Goal: Entertainment & Leisure: Consume media (video, audio)

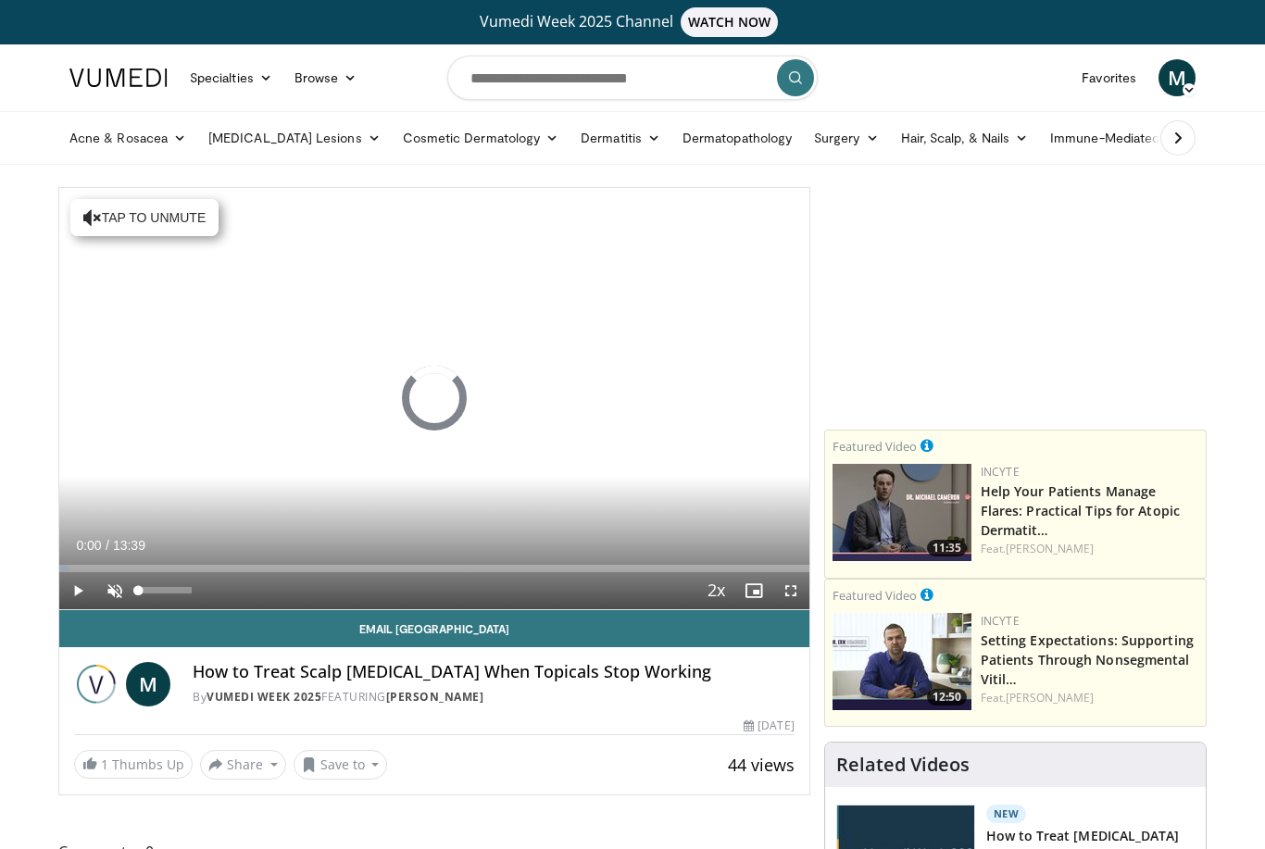
click at [112, 592] on span "Video Player" at bounding box center [114, 590] width 37 height 37
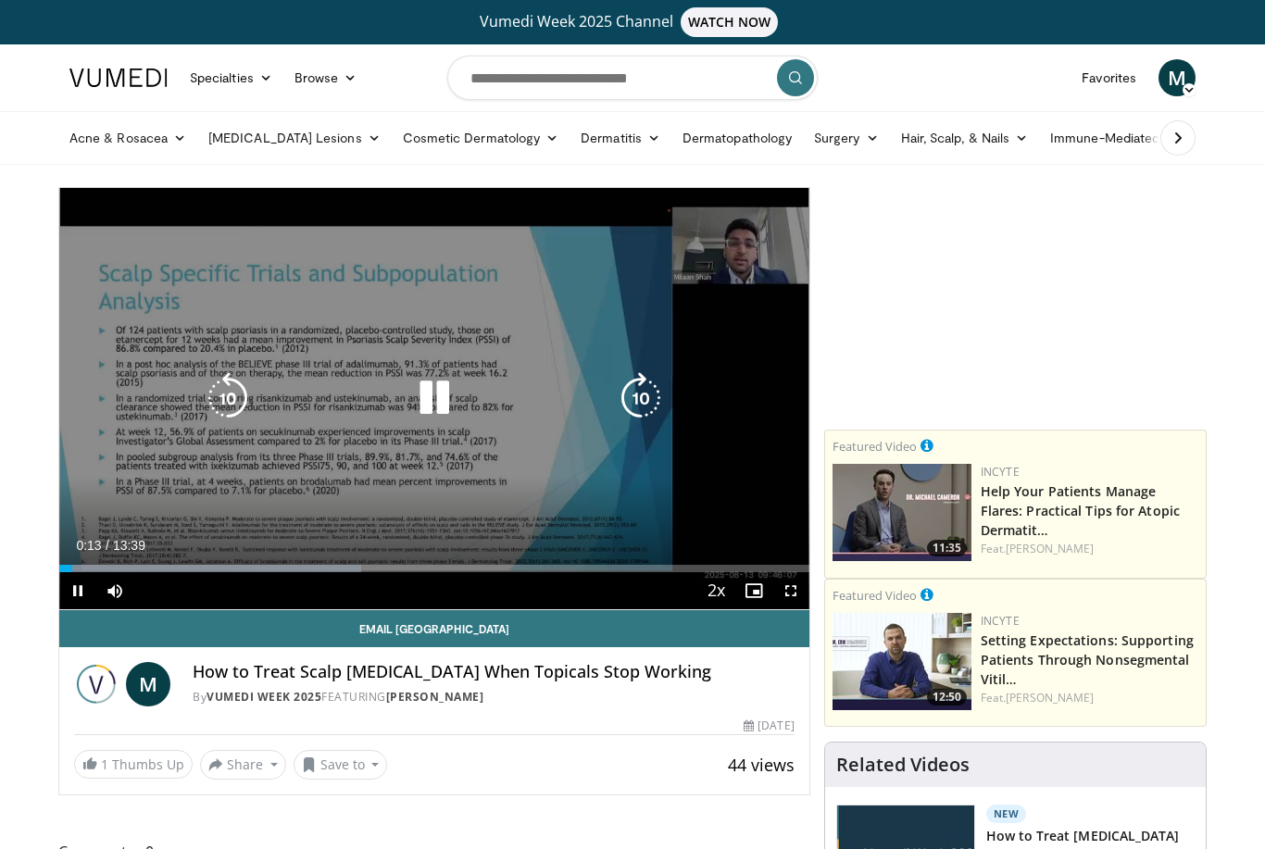
click at [639, 405] on icon "Video Player" at bounding box center [641, 398] width 52 height 52
click at [637, 405] on icon "Video Player" at bounding box center [641, 398] width 52 height 52
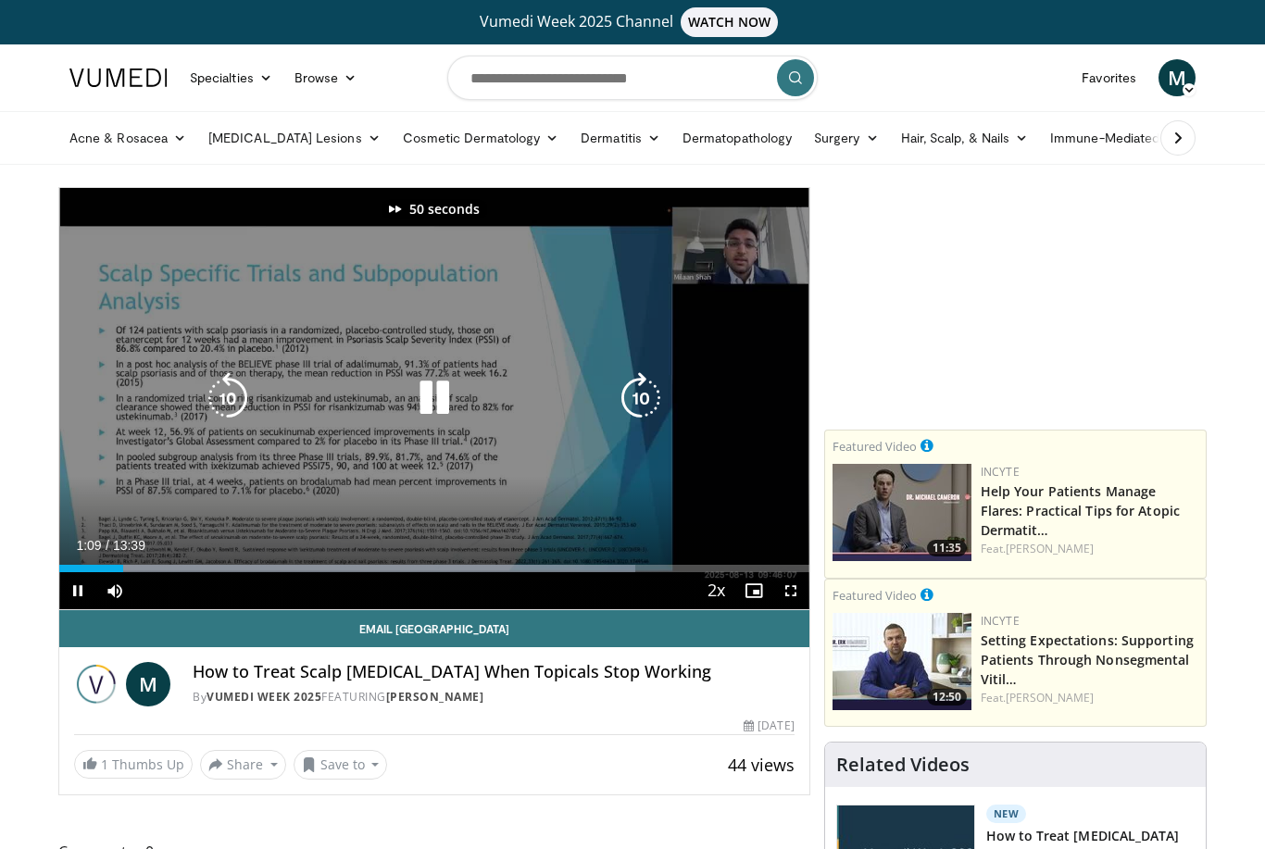
click at [637, 405] on icon "Video Player" at bounding box center [641, 398] width 52 height 52
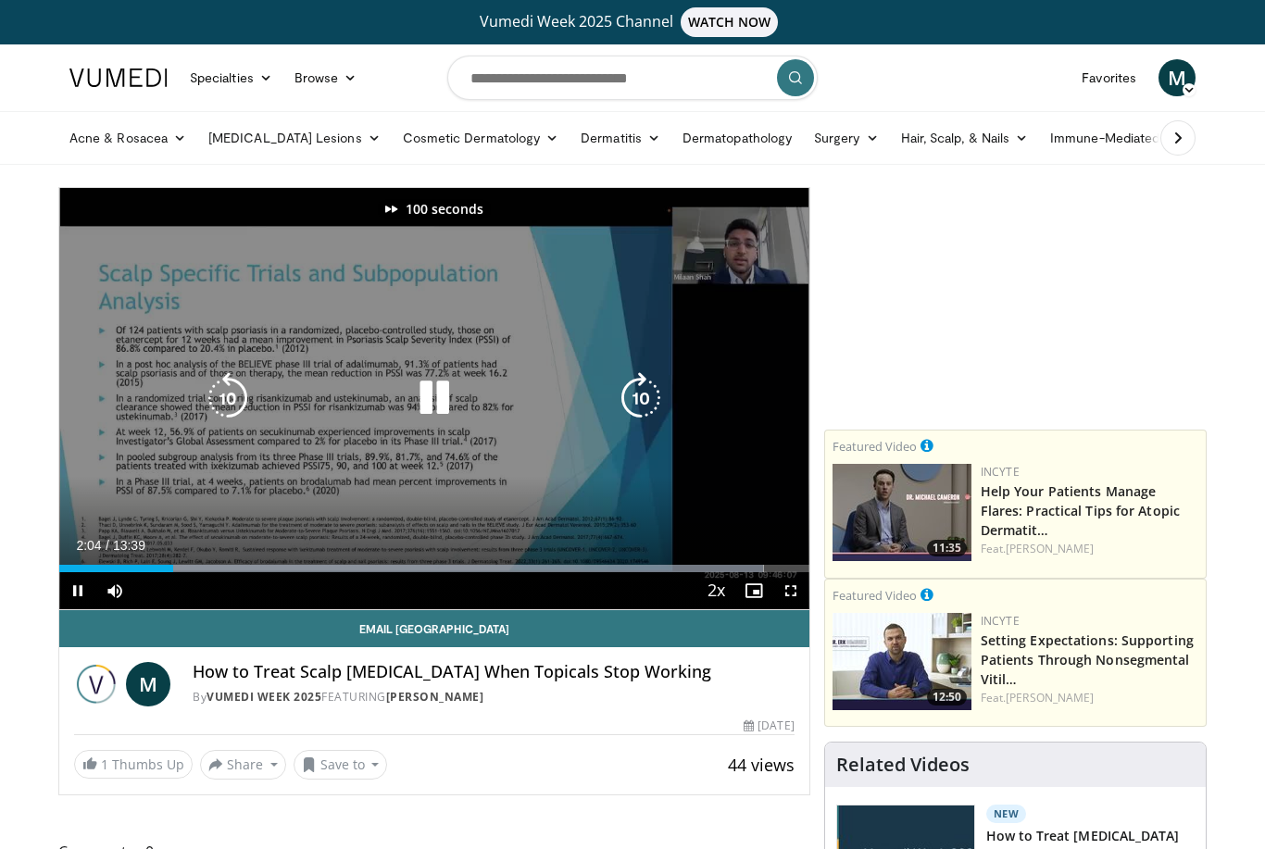
click at [637, 405] on icon "Video Player" at bounding box center [641, 398] width 52 height 52
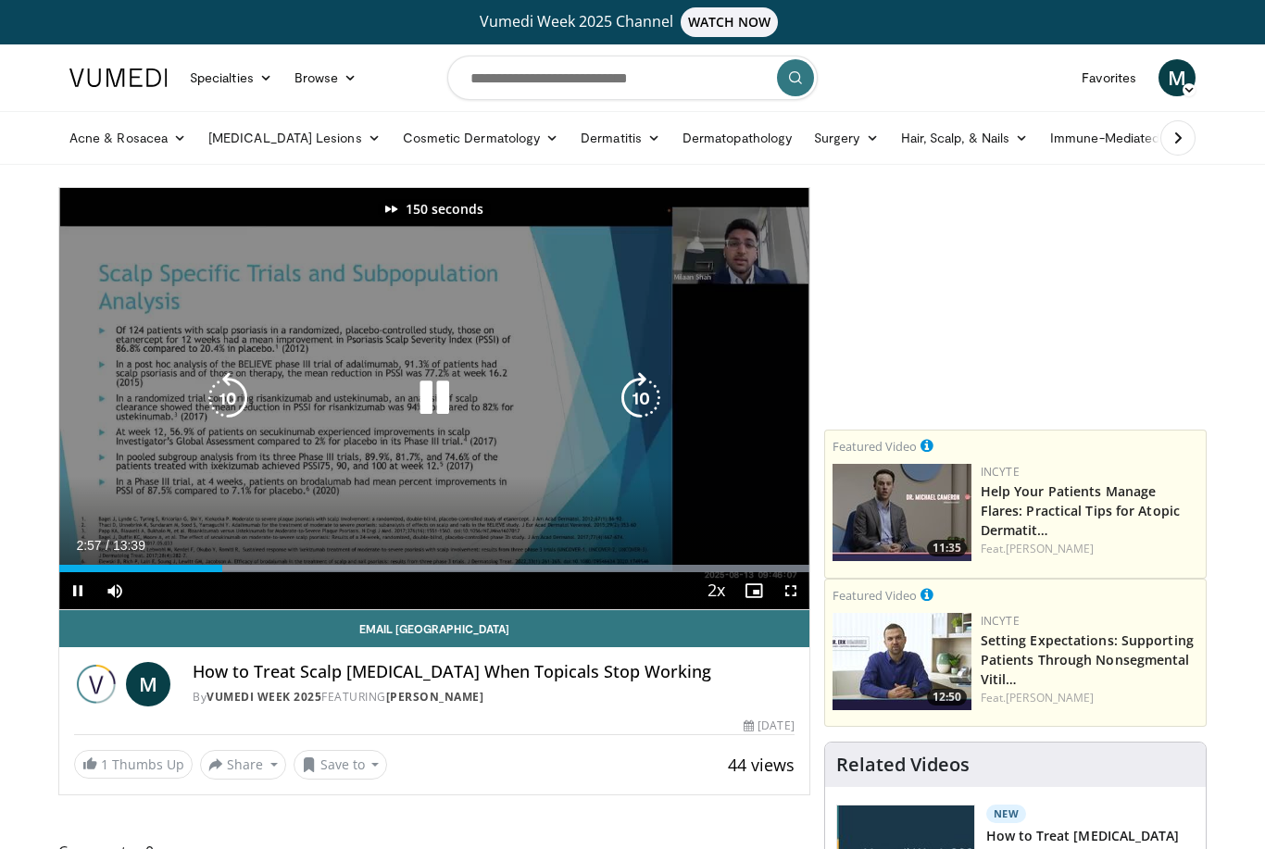
click at [637, 405] on icon "Video Player" at bounding box center [641, 398] width 52 height 52
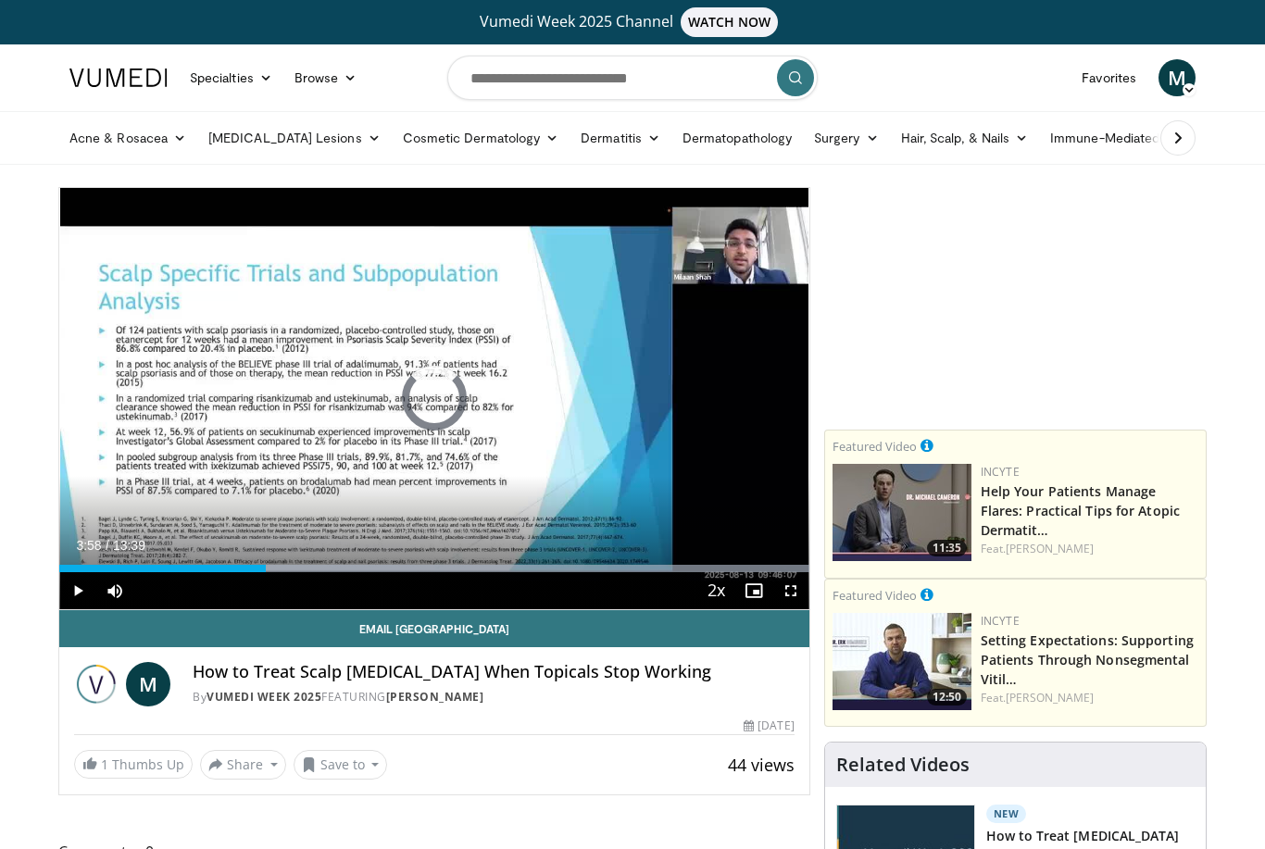
click at [278, 567] on div "Progress Bar" at bounding box center [497, 568] width 624 height 7
click at [294, 569] on div "Progress Bar" at bounding box center [497, 568] width 624 height 7
click at [306, 569] on div "Progress Bar" at bounding box center [497, 568] width 624 height 7
click at [317, 570] on div "Progress Bar" at bounding box center [497, 568] width 624 height 7
click at [333, 568] on div "Progress Bar" at bounding box center [497, 568] width 624 height 7
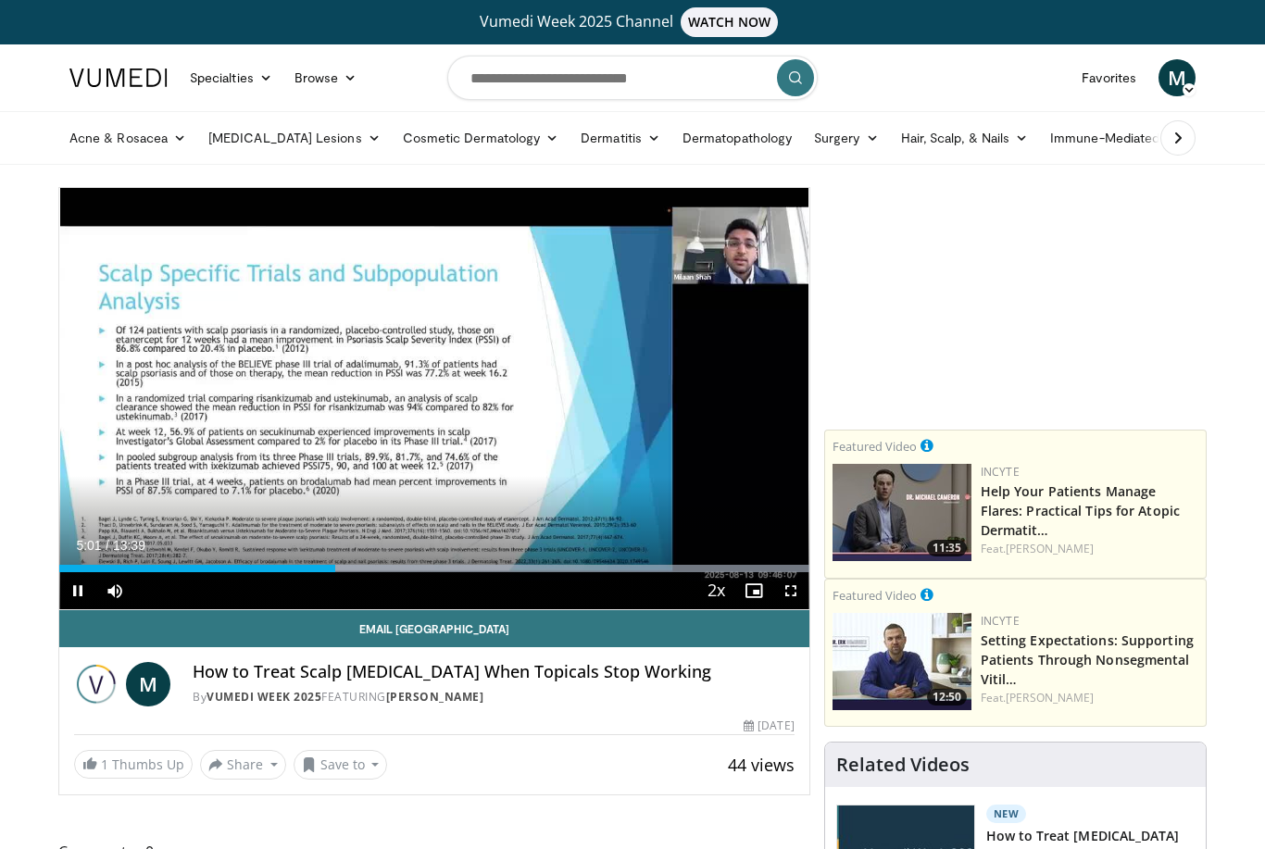
click at [333, 568] on div "Loaded : 99.99%" at bounding box center [434, 568] width 750 height 7
click at [347, 569] on div "Progress Bar" at bounding box center [497, 568] width 624 height 7
click at [364, 568] on div "Progress Bar" at bounding box center [497, 568] width 624 height 7
click at [376, 570] on div "Progress Bar" at bounding box center [497, 568] width 624 height 7
click at [395, 570] on div "Progress Bar" at bounding box center [497, 568] width 624 height 7
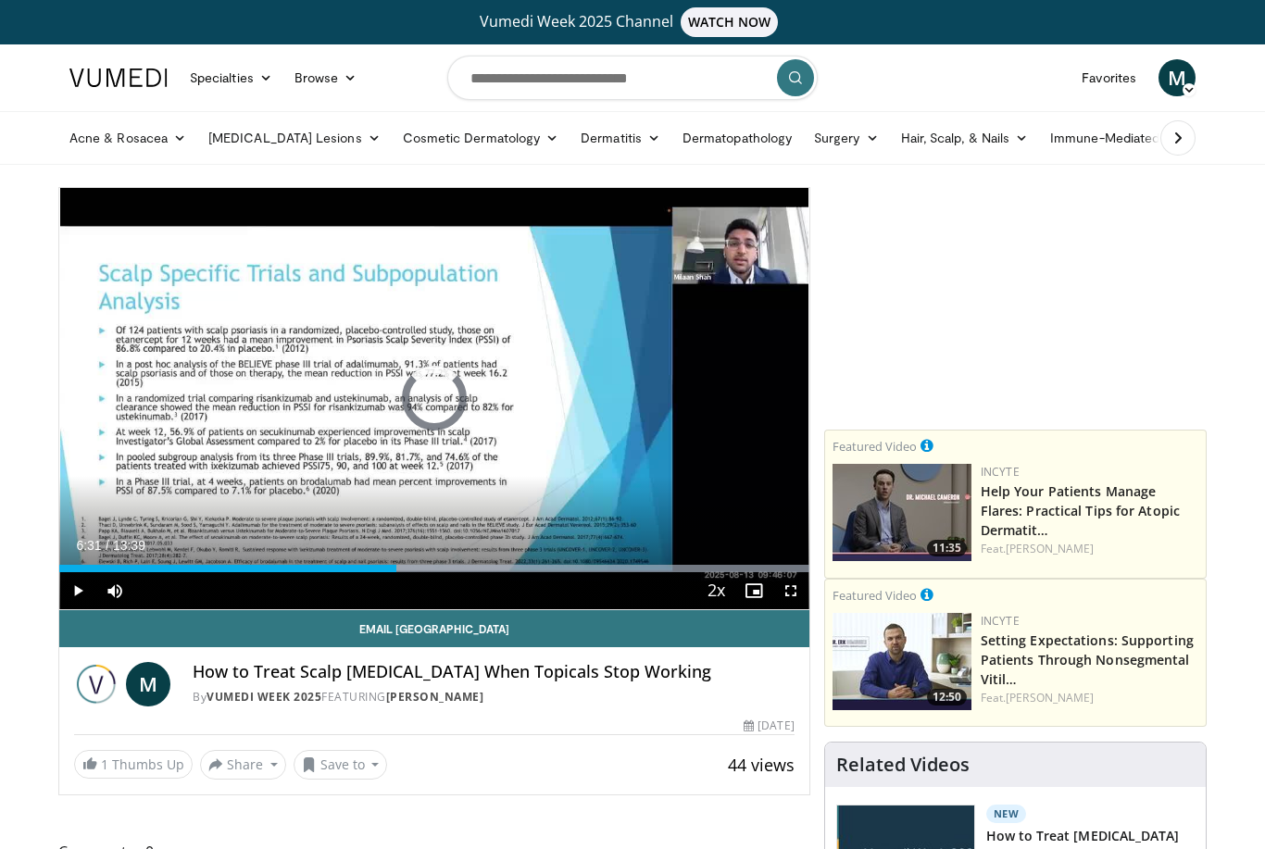
click at [418, 569] on div "Progress Bar" at bounding box center [497, 568] width 624 height 7
click at [439, 570] on div "Progress Bar" at bounding box center [497, 568] width 624 height 7
click at [468, 566] on div "Progress Bar" at bounding box center [497, 568] width 624 height 7
click at [506, 569] on div "Progress Bar" at bounding box center [497, 568] width 624 height 7
click at [537, 565] on div "Progress Bar" at bounding box center [497, 568] width 624 height 7
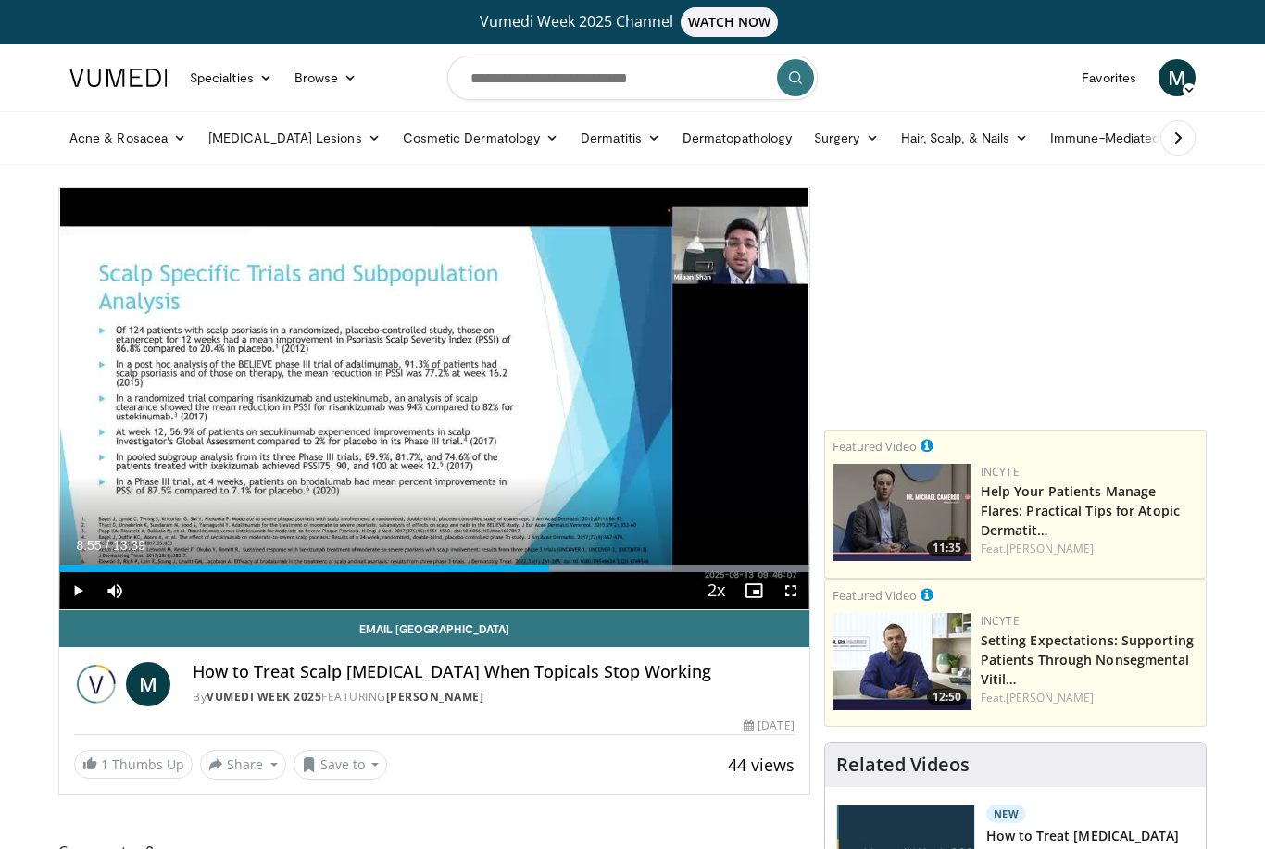
click at [549, 567] on div "Progress Bar" at bounding box center [497, 568] width 624 height 7
click at [563, 565] on div "Progress Bar" at bounding box center [497, 568] width 624 height 7
click at [577, 568] on div "Progress Bar" at bounding box center [497, 568] width 624 height 7
click at [584, 569] on div "Progress Bar" at bounding box center [497, 568] width 624 height 7
click at [597, 569] on div "Progress Bar" at bounding box center [497, 568] width 624 height 7
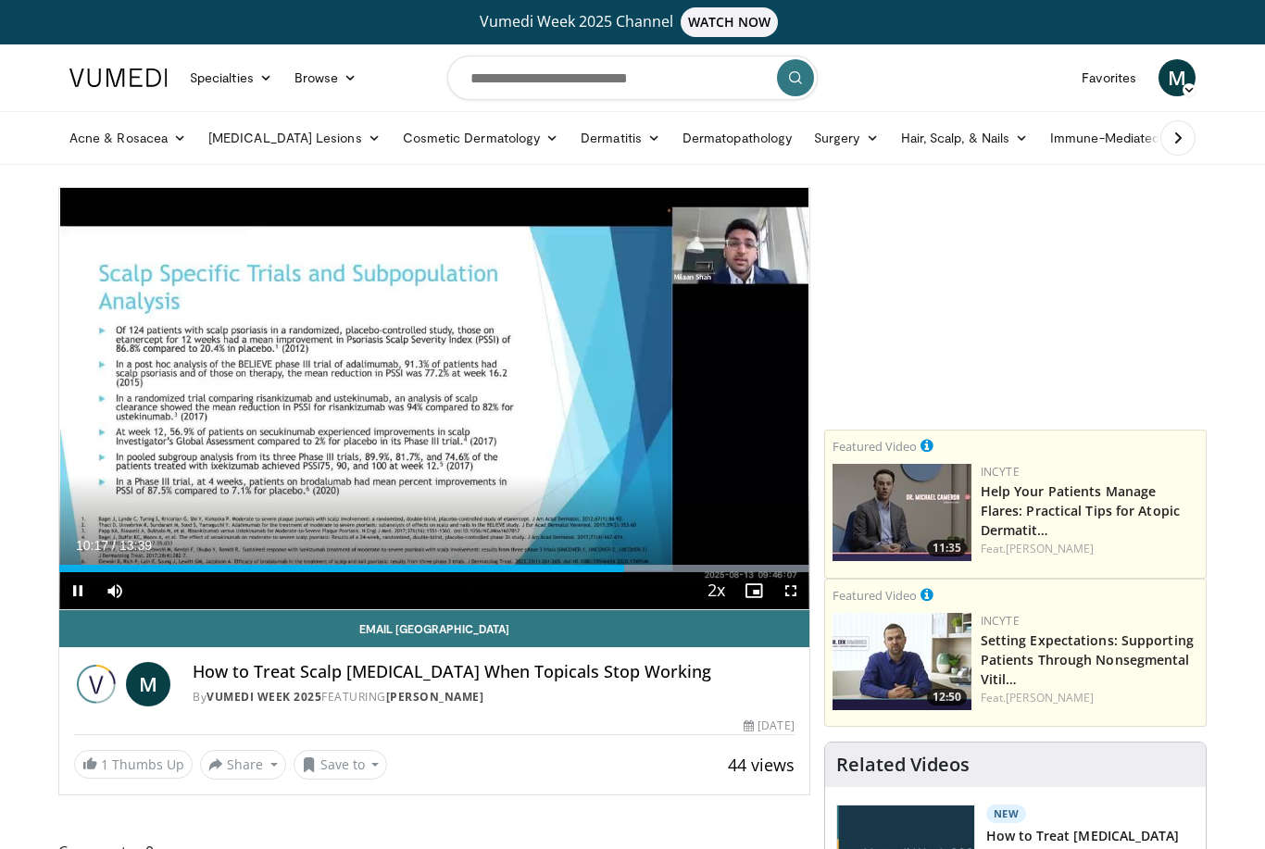
click at [630, 568] on div "Progress Bar" at bounding box center [497, 568] width 624 height 7
click at [644, 568] on div "Progress Bar" at bounding box center [497, 568] width 624 height 7
click at [658, 568] on div "Progress Bar" at bounding box center [497, 568] width 624 height 7
click at [676, 569] on div "Progress Bar" at bounding box center [497, 568] width 624 height 7
click at [694, 569] on div "Progress Bar" at bounding box center [497, 568] width 624 height 7
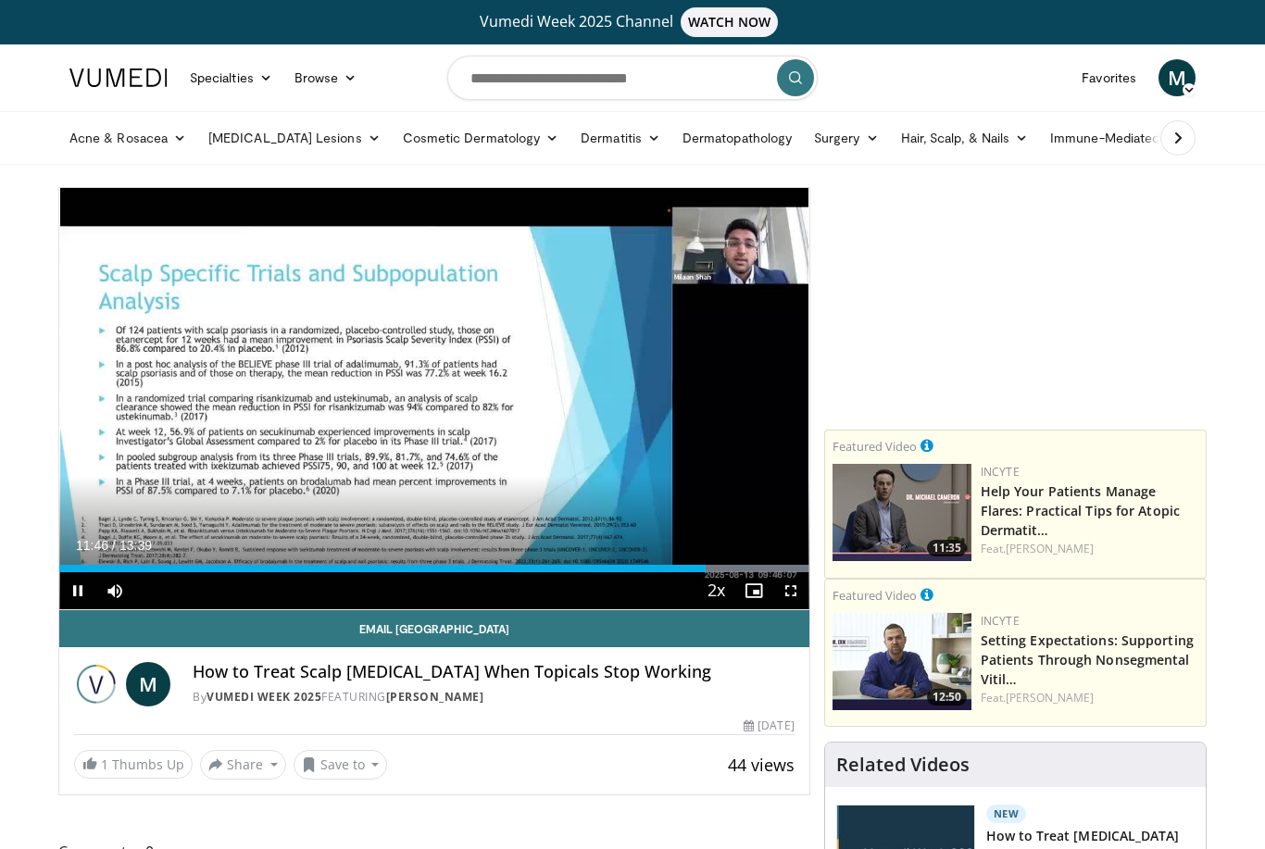
click at [714, 568] on div "Progress Bar" at bounding box center [497, 568] width 624 height 7
click at [723, 569] on div "Progress Bar" at bounding box center [497, 568] width 624 height 7
click at [735, 569] on div "Progress Bar" at bounding box center [497, 568] width 624 height 7
click at [747, 569] on div "Progress Bar" at bounding box center [497, 568] width 624 height 7
click at [765, 569] on div "Progress Bar" at bounding box center [497, 568] width 624 height 7
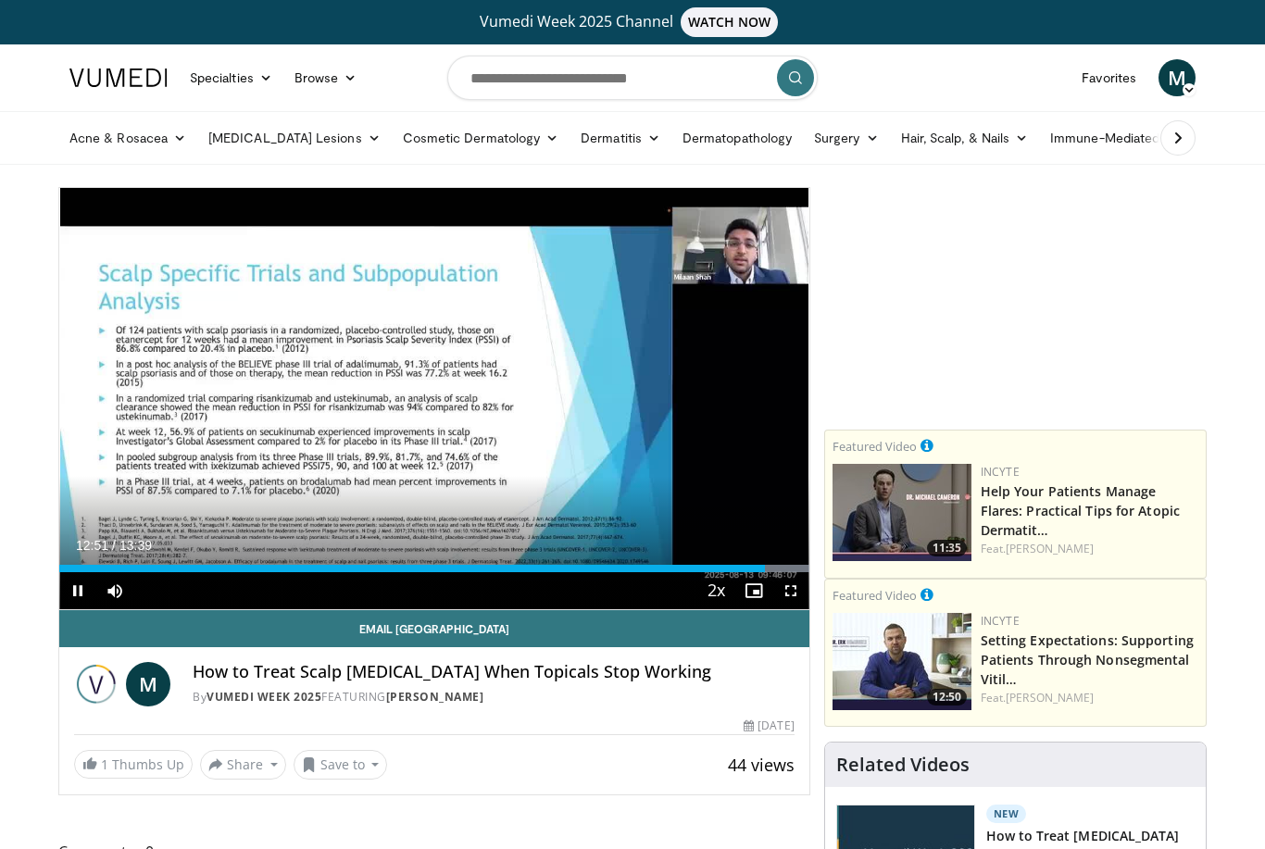
click at [774, 570] on div "Progress Bar" at bounding box center [497, 568] width 624 height 7
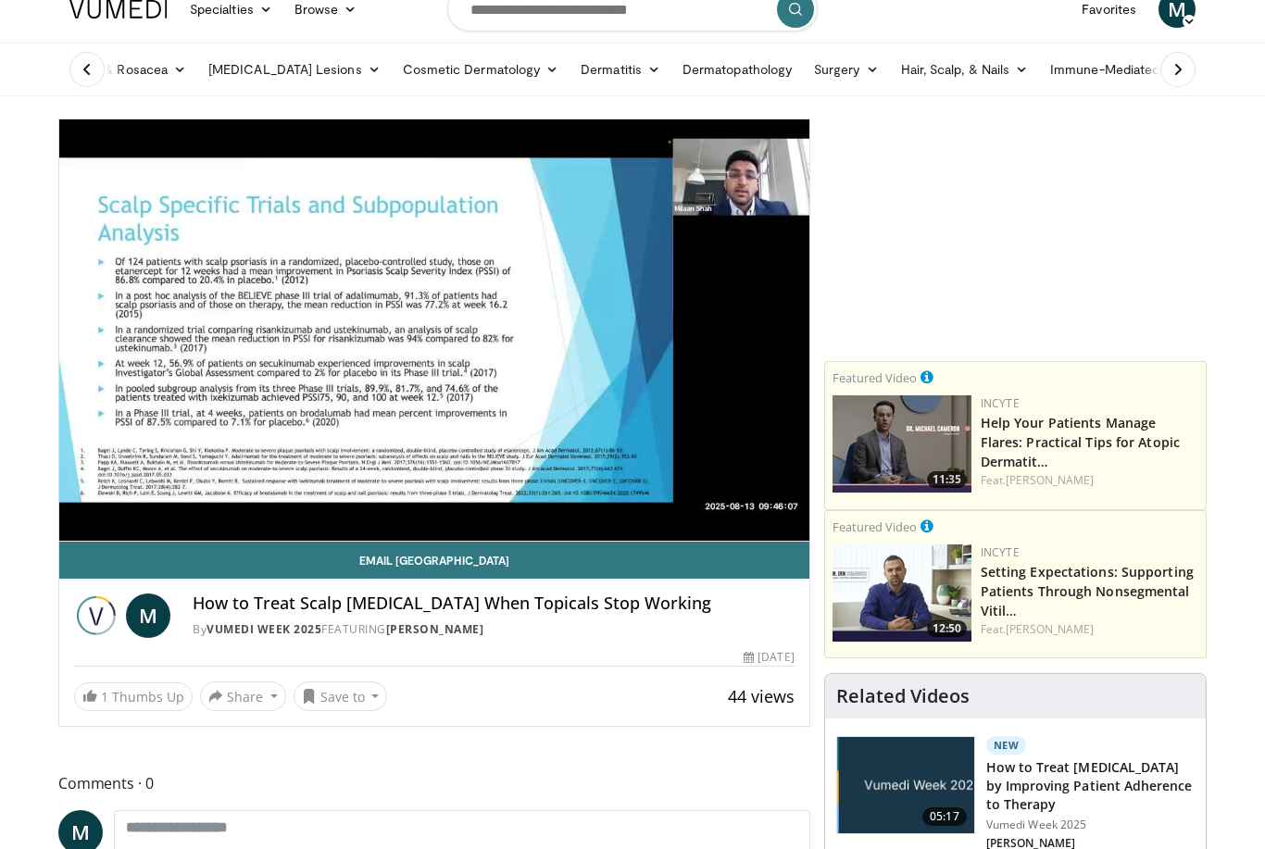
scroll to position [54, 0]
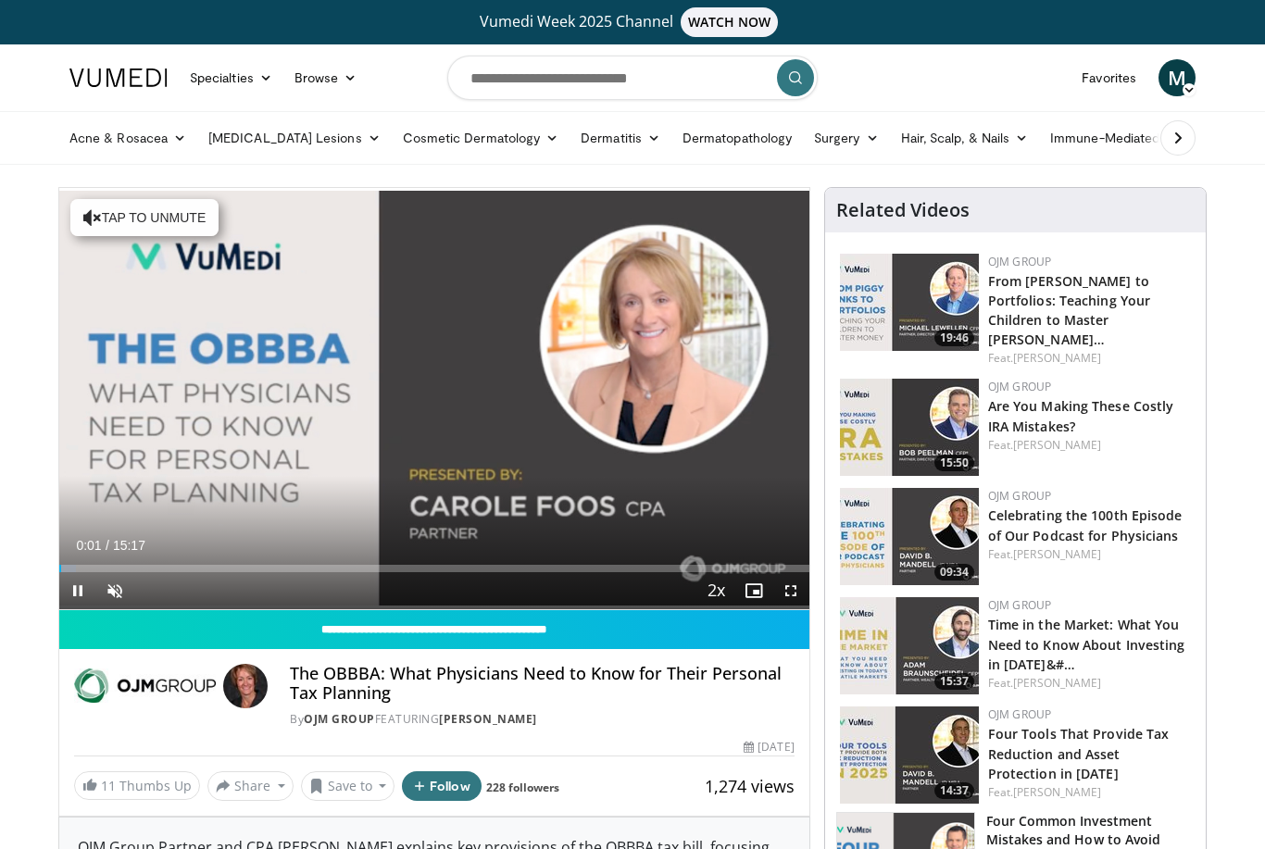
click at [112, 591] on span "Video Player" at bounding box center [114, 590] width 37 height 37
click at [115, 568] on div "Progress Bar" at bounding box center [157, 568] width 196 height 7
click at [145, 570] on div "Progress Bar" at bounding box center [217, 568] width 283 height 7
click at [178, 569] on div "Progress Bar" at bounding box center [268, 568] width 294 height 7
click at [193, 570] on div "Progress Bar" at bounding box center [276, 568] width 311 height 7
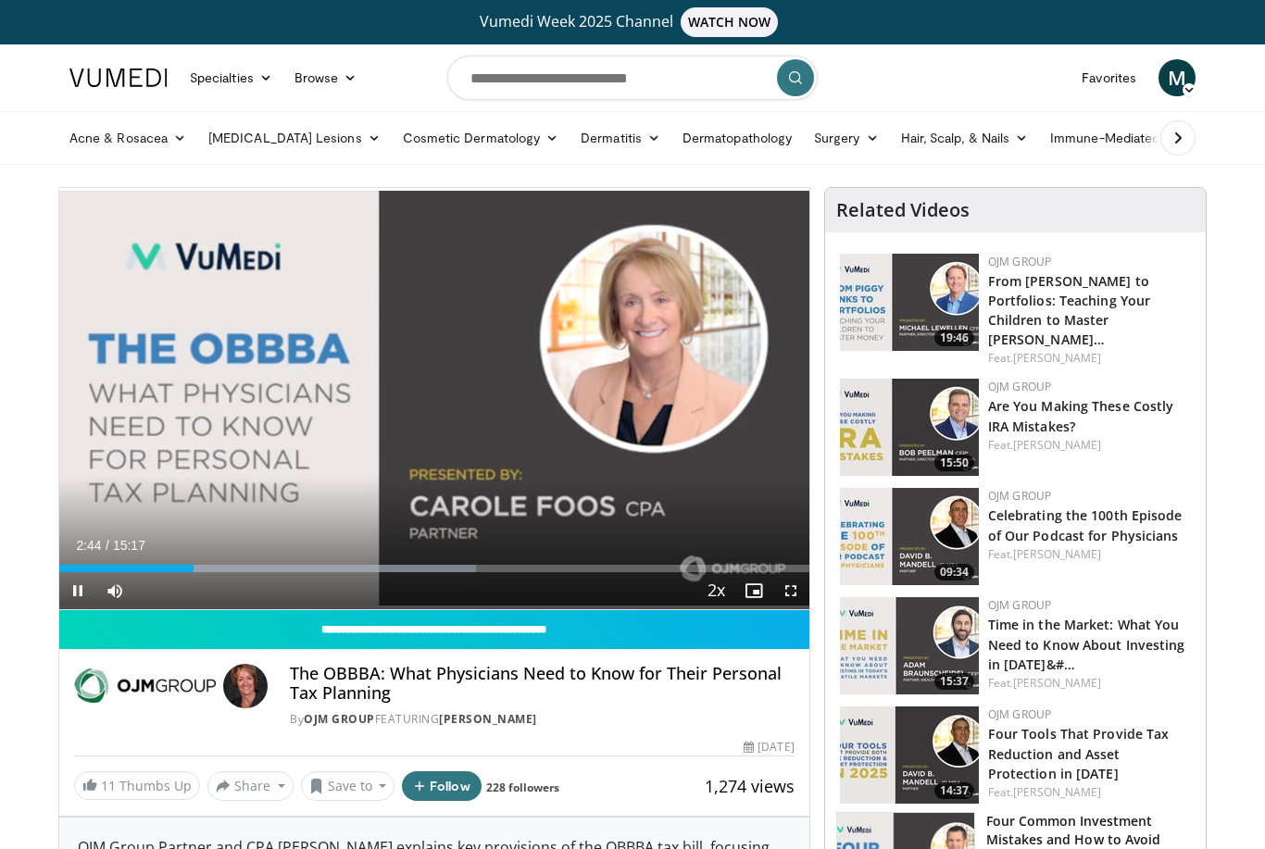
click at [202, 570] on div "Progress Bar" at bounding box center [323, 568] width 308 height 7
click at [212, 570] on div "Progress Bar" at bounding box center [325, 568] width 312 height 7
click at [263, 567] on div "Progress Bar" at bounding box center [344, 568] width 313 height 7
click at [276, 568] on div "Progress Bar" at bounding box center [374, 568] width 286 height 7
click at [289, 570] on div "Progress Bar" at bounding box center [407, 568] width 310 height 7
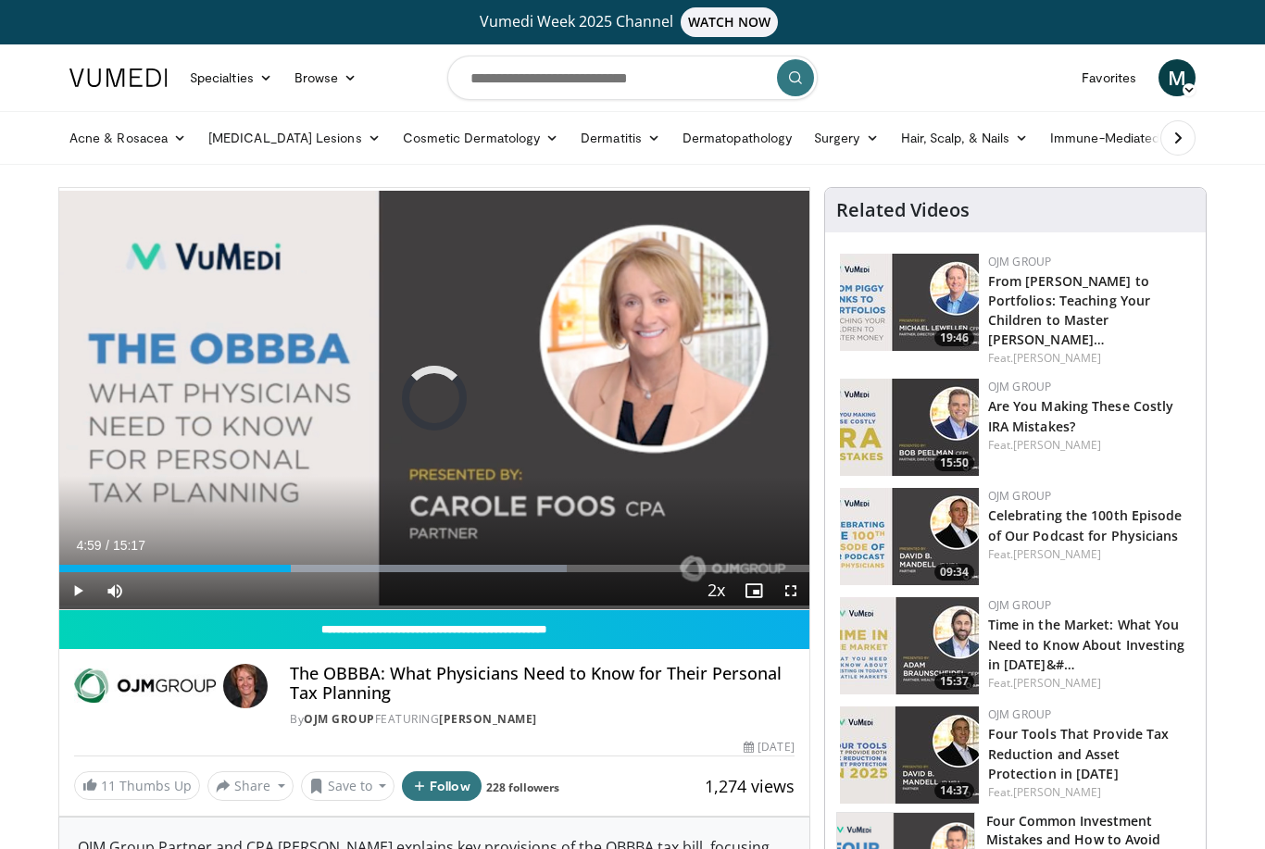
click at [304, 569] on div "Progress Bar" at bounding box center [409, 568] width 315 height 7
click at [314, 568] on div "Progress Bar" at bounding box center [435, 568] width 311 height 7
click at [329, 569] on div "Progress Bar" at bounding box center [446, 568] width 313 height 7
click at [366, 567] on div "Progress Bar" at bounding box center [458, 568] width 306 height 7
click at [378, 569] on div "Progress Bar" at bounding box center [484, 568] width 286 height 7
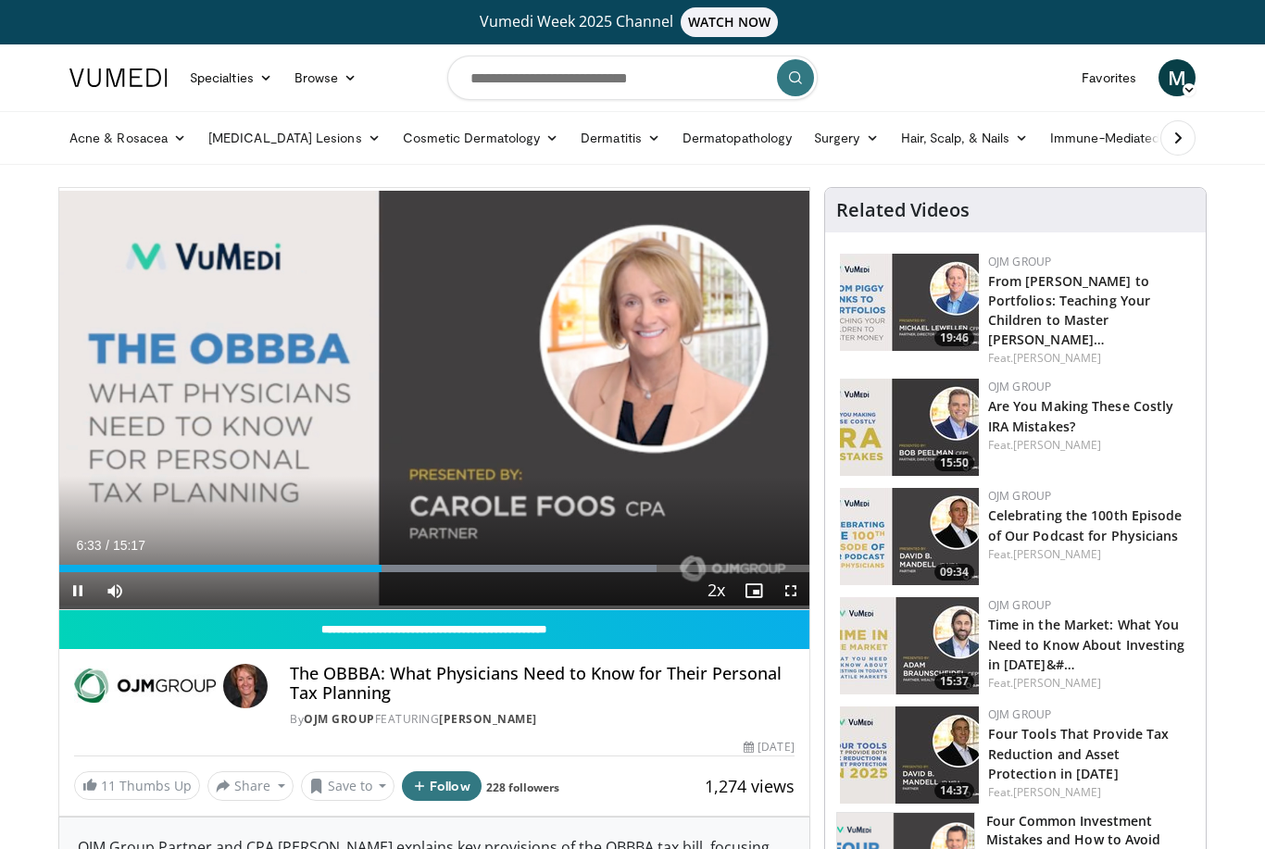
click at [382, 569] on div "Progress Bar" at bounding box center [499, 568] width 315 height 7
click at [395, 568] on div "Progress Bar" at bounding box center [516, 568] width 317 height 7
click at [410, 568] on div "Progress Bar" at bounding box center [516, 568] width 317 height 7
click at [424, 568] on div "Progress Bar" at bounding box center [541, 568] width 312 height 7
click at [442, 569] on div "Progress Bar" at bounding box center [554, 568] width 308 height 7
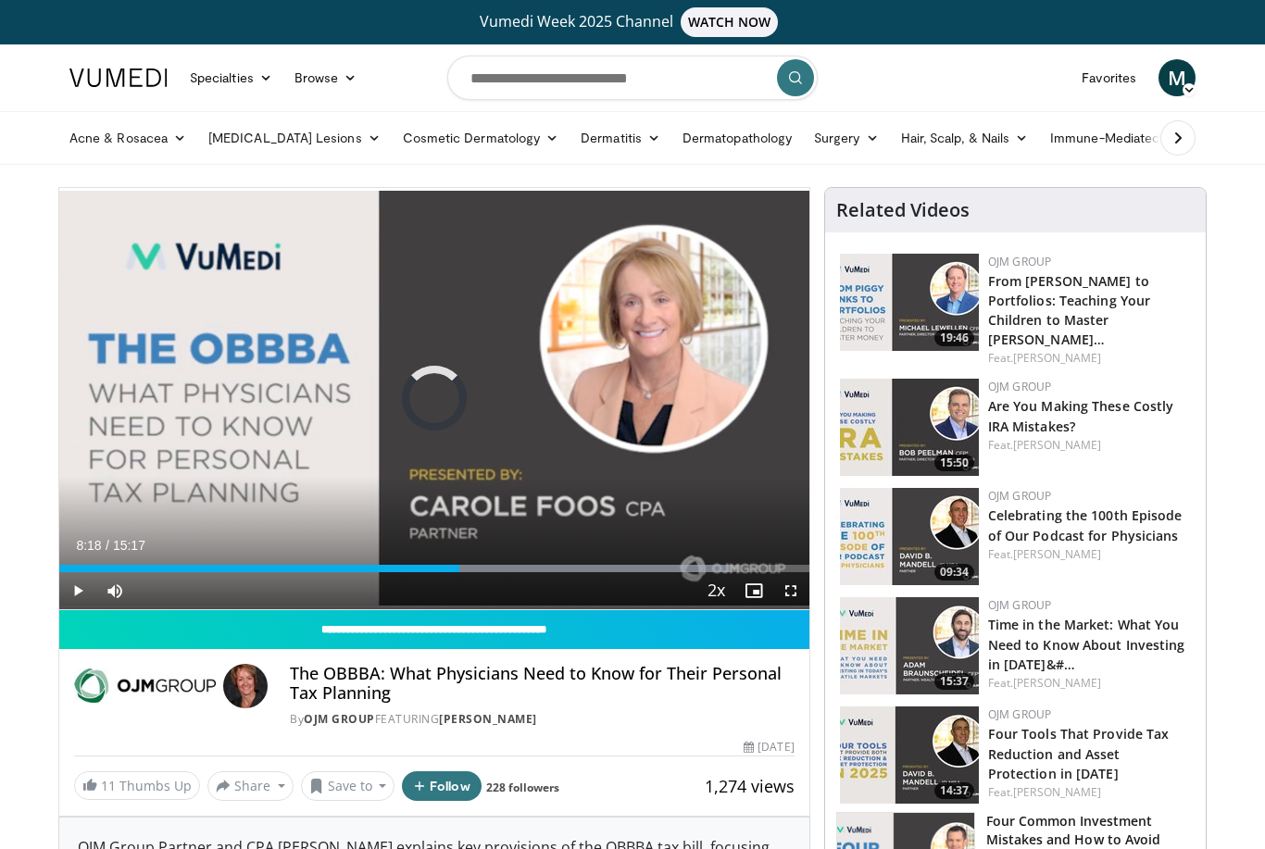
click at [467, 569] on div "Progress Bar" at bounding box center [574, 568] width 313 height 7
click at [499, 567] on div "Progress Bar" at bounding box center [591, 568] width 296 height 7
click at [507, 567] on div "Loaded : 92.74%" at bounding box center [434, 568] width 750 height 7
click at [523, 567] on div "Progress Bar" at bounding box center [636, 568] width 304 height 7
click at [536, 569] on div "Progress Bar" at bounding box center [648, 568] width 298 height 7
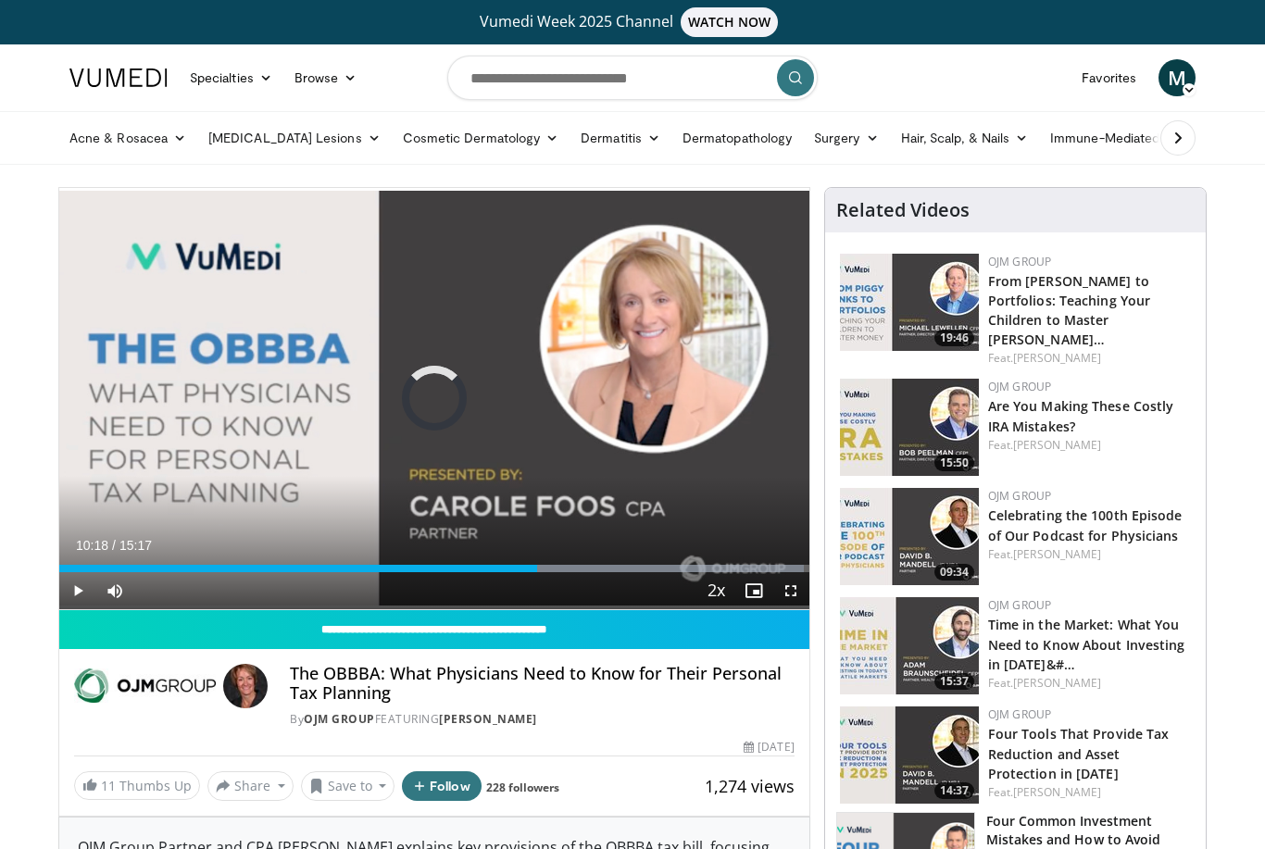
click at [565, 567] on div "Progress Bar" at bounding box center [651, 568] width 305 height 7
click at [595, 569] on div "Progress Bar" at bounding box center [659, 568] width 297 height 7
click at [620, 569] on div "Progress Bar" at bounding box center [659, 568] width 297 height 7
click at [632, 570] on div "Progress Bar" at bounding box center [659, 568] width 297 height 7
click at [644, 571] on div "Progress Bar" at bounding box center [659, 568] width 297 height 7
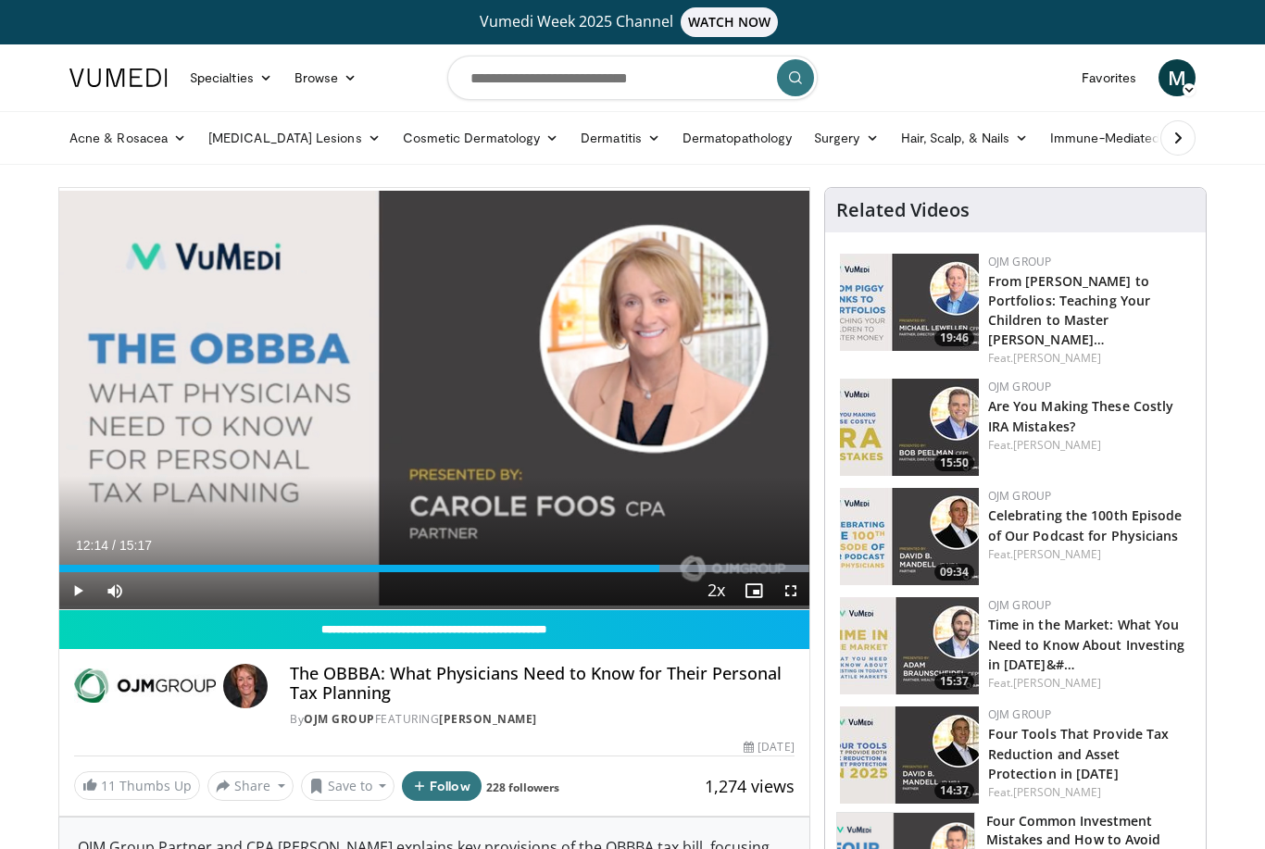
click at [659, 570] on div "Progress Bar" at bounding box center [659, 568] width 297 height 7
click at [673, 570] on div "Progress Bar" at bounding box center [659, 568] width 297 height 7
click at [680, 569] on div "Progress Bar" at bounding box center [659, 568] width 297 height 7
click at [698, 569] on div "Progress Bar" at bounding box center [659, 568] width 297 height 7
click at [715, 568] on div "Progress Bar" at bounding box center [659, 568] width 297 height 7
